Goal: Information Seeking & Learning: Learn about a topic

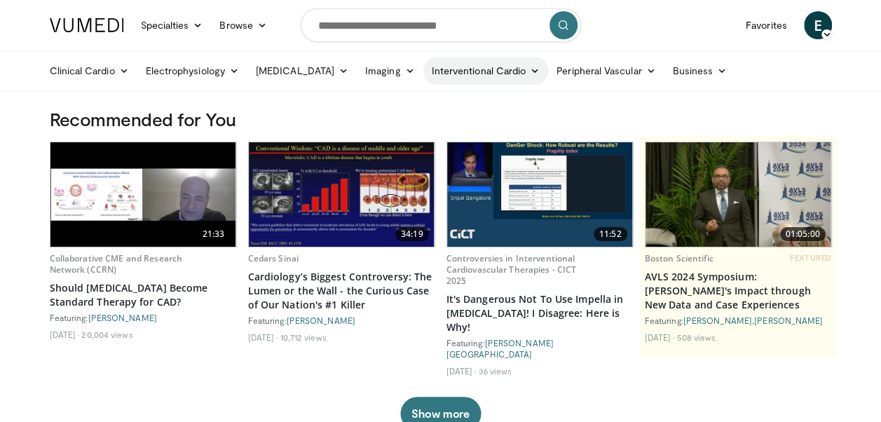
click at [530, 73] on icon at bounding box center [535, 71] width 10 height 10
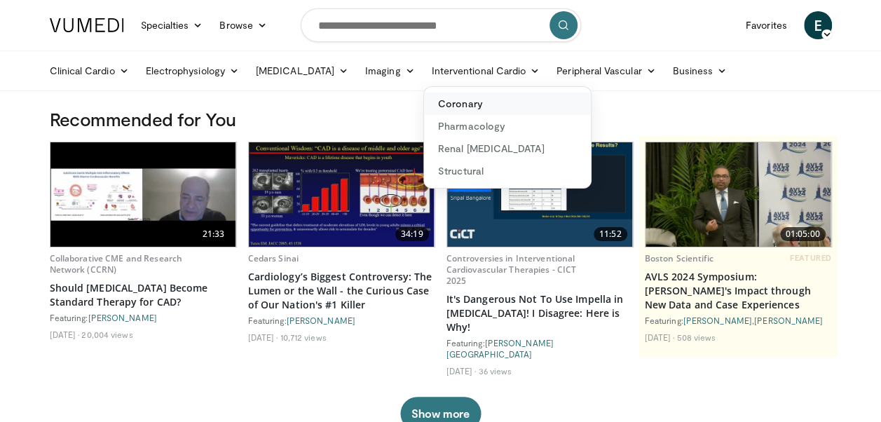
click at [481, 109] on link "Coronary" at bounding box center [507, 103] width 167 height 22
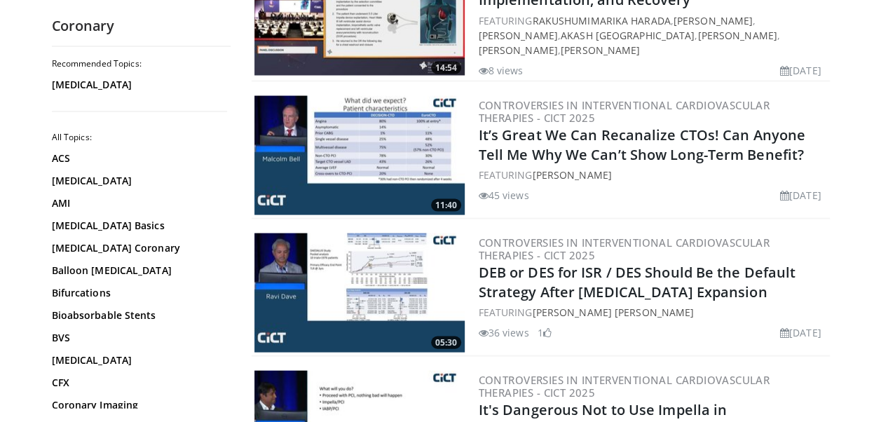
scroll to position [1317, 0]
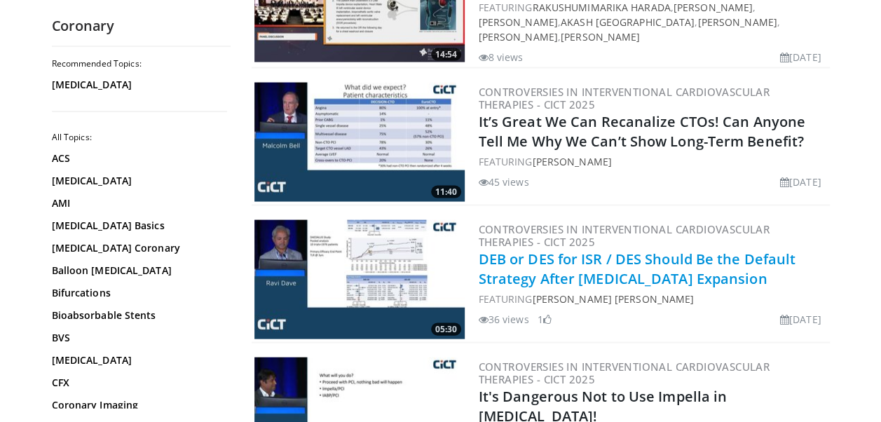
click at [593, 263] on link "DEB or DES for ISR / DES Should Be the Default Strategy After Stent Expansion" at bounding box center [637, 268] width 317 height 39
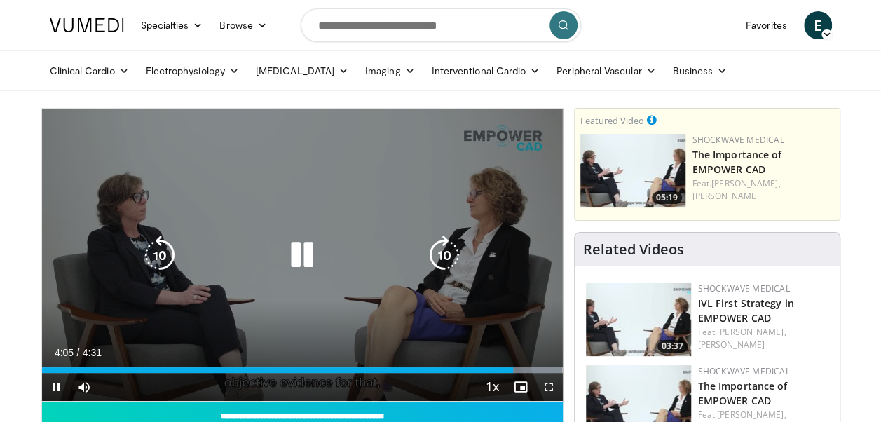
click at [303, 255] on icon "Video Player" at bounding box center [301, 254] width 39 height 39
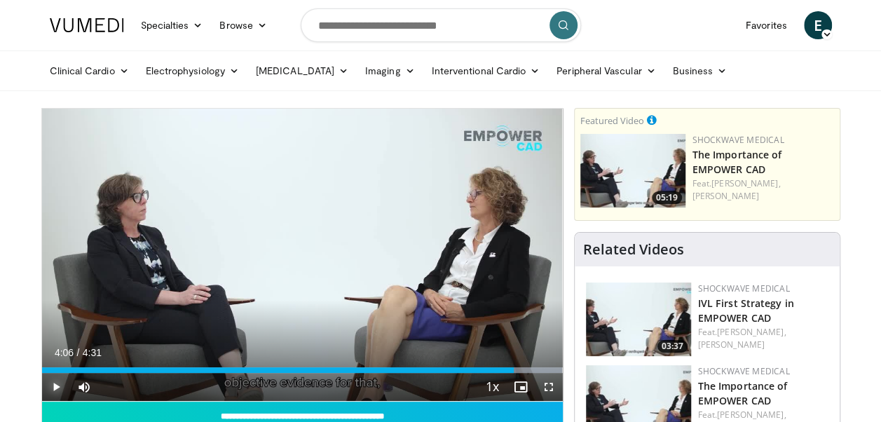
click at [49, 387] on span "Video Player" at bounding box center [56, 387] width 28 height 28
